Goal: Task Accomplishment & Management: Manage account settings

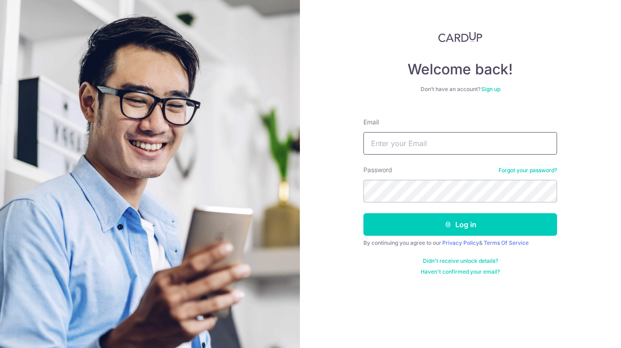
type input "[EMAIL_ADDRESS][DOMAIN_NAME]"
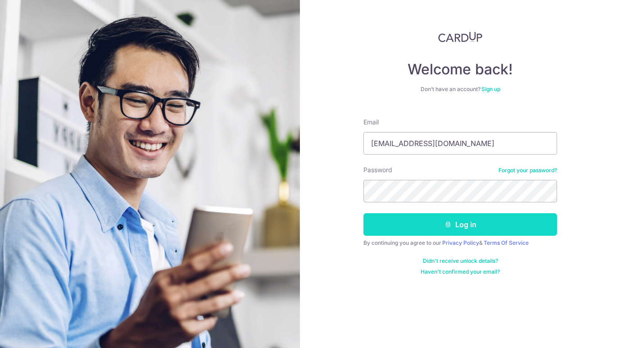
click at [384, 216] on button "Log in" at bounding box center [460, 224] width 194 height 23
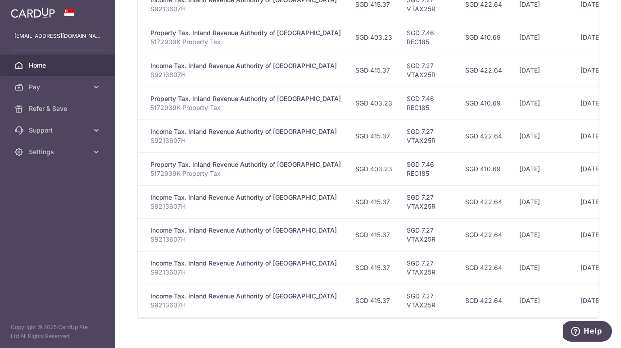
scroll to position [314, 0]
